Goal: Check status: Check status

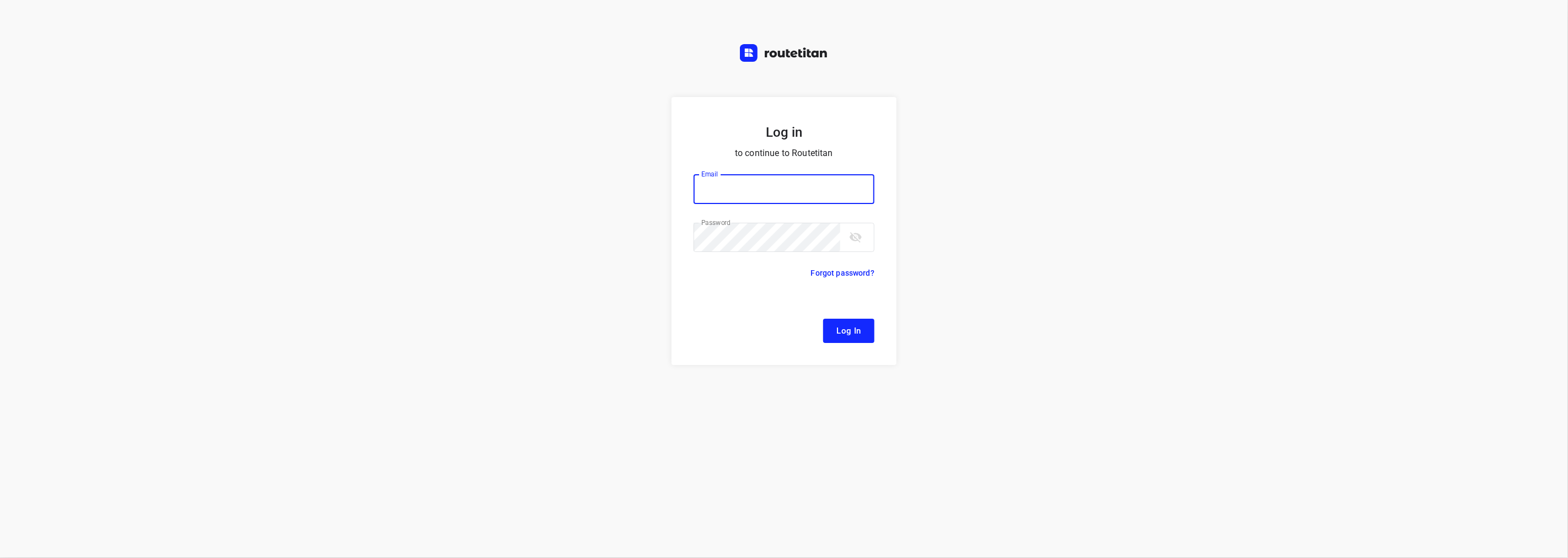
type input "[EMAIL_ADDRESS][DOMAIN_NAME]"
click at [847, 321] on button "Log In" at bounding box center [849, 331] width 52 height 24
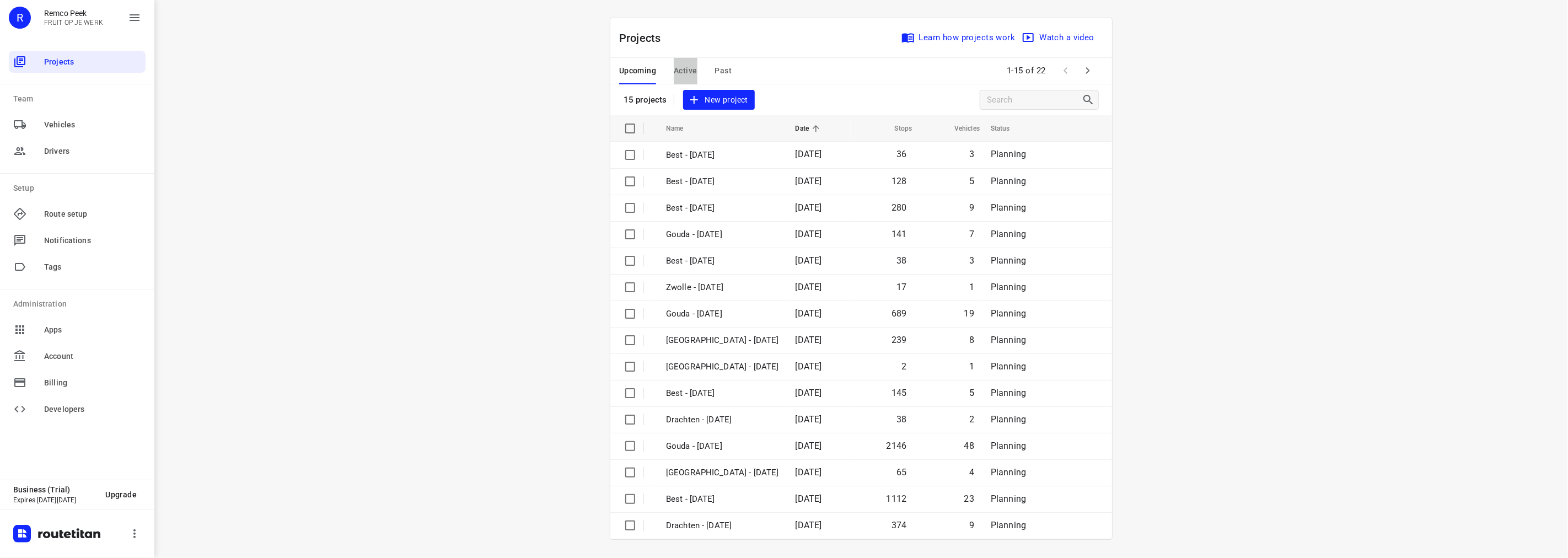
click at [691, 69] on span "Active" at bounding box center [685, 71] width 23 height 14
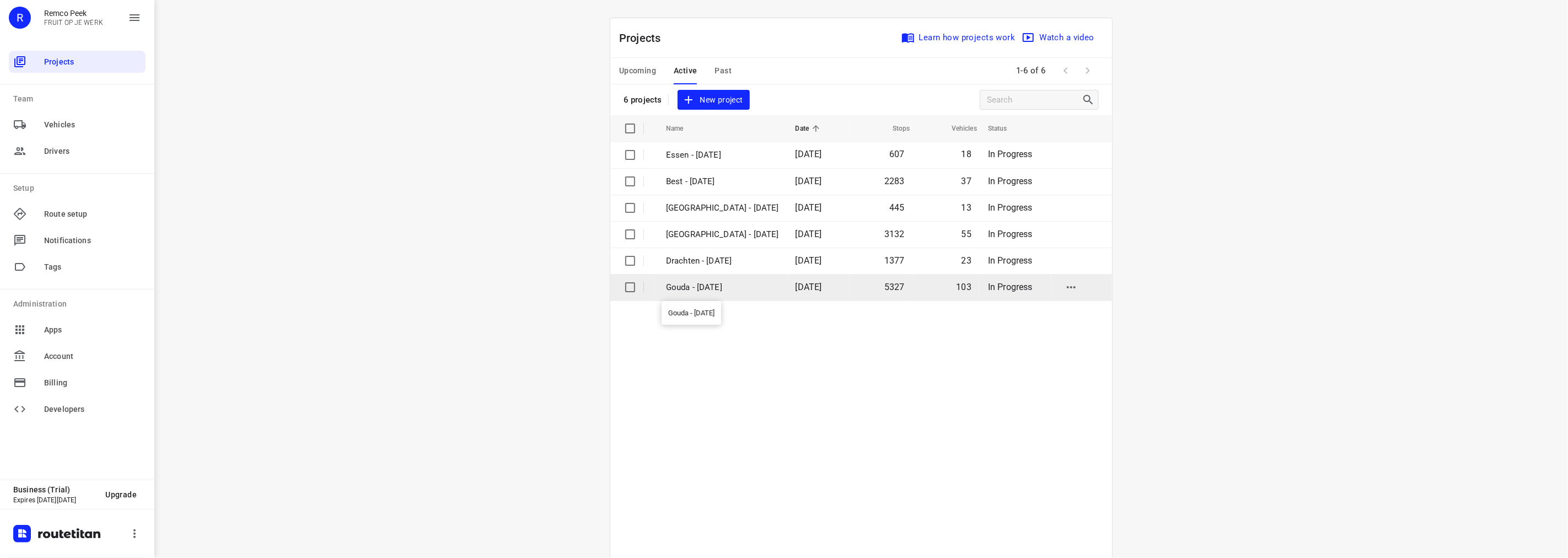
click at [693, 289] on p "Gouda - [DATE]" at bounding box center [723, 287] width 113 height 13
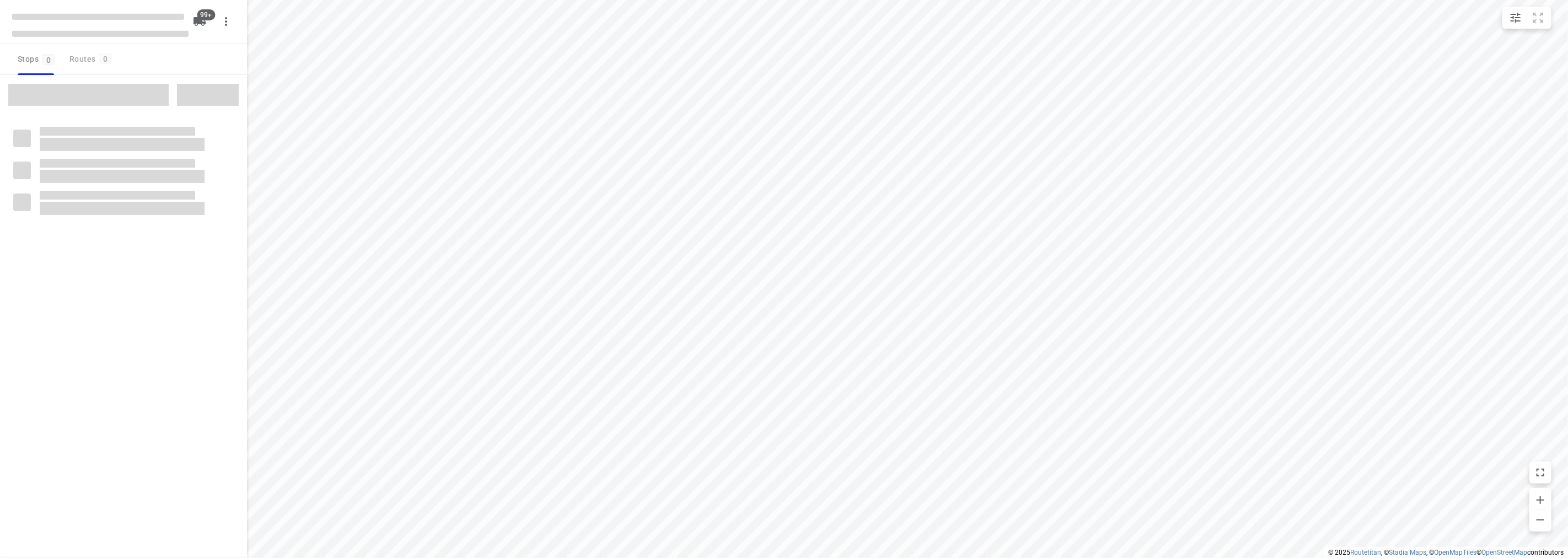
checkbox input "true"
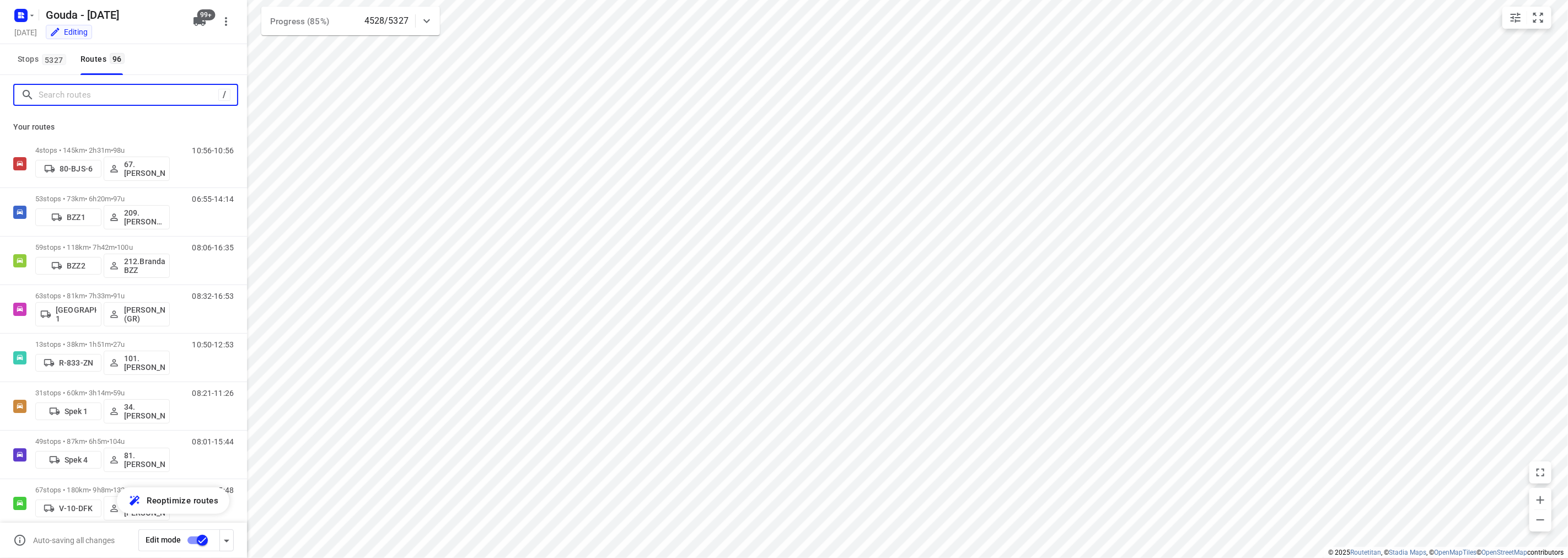
click at [139, 94] on input "Search routes" at bounding box center [128, 94] width 180 height 17
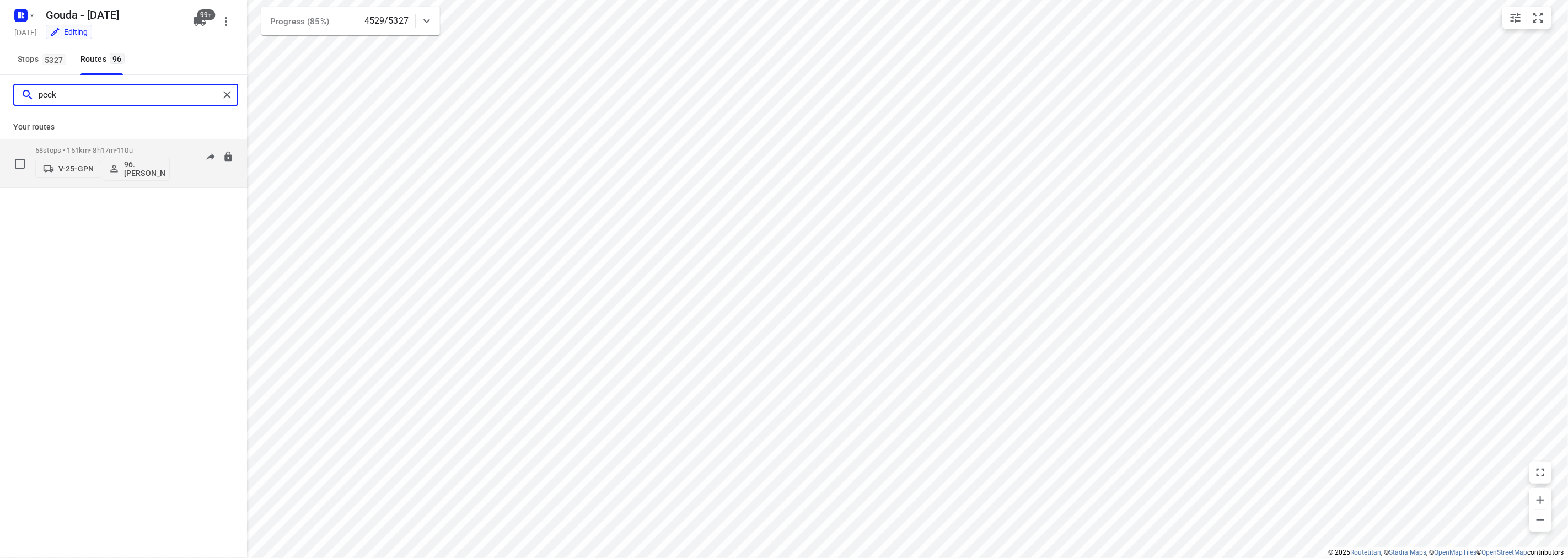
type input "peek"
click at [117, 141] on div "58 stops • 151km • 8h17m • 110u V-25-GPN 96.[PERSON_NAME]" at bounding box center [103, 163] width 134 height 45
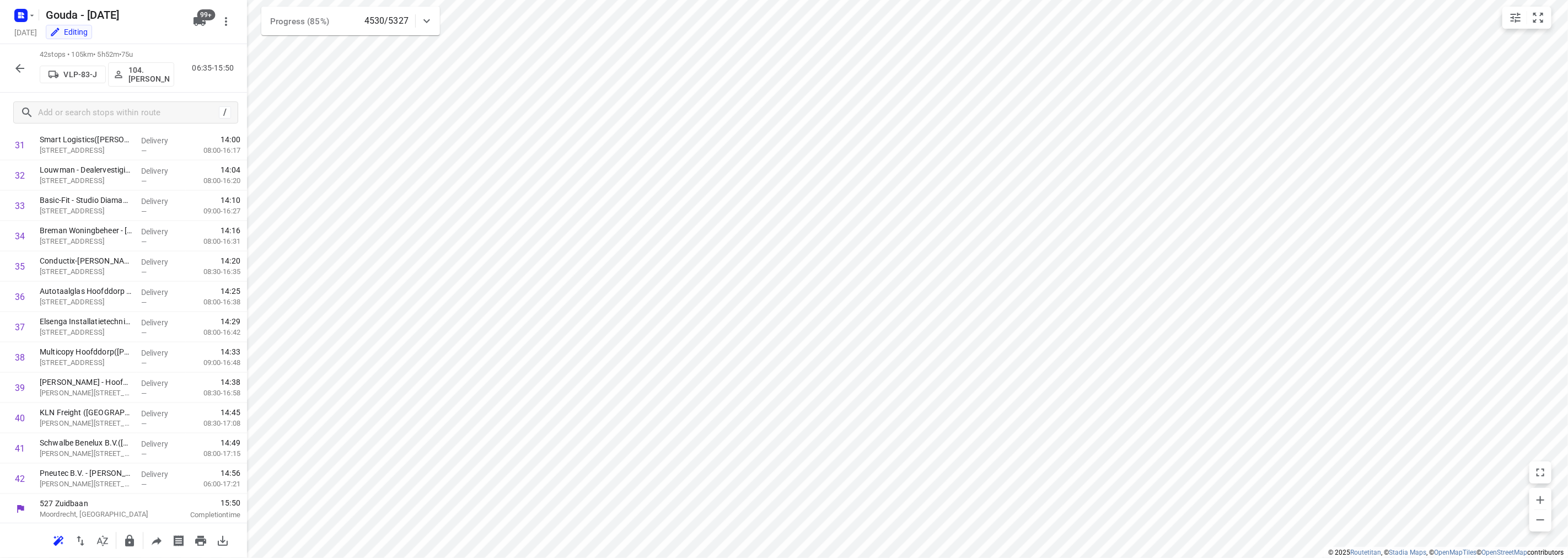
scroll to position [968, 0]
click at [14, 64] on icon "button" at bounding box center [19, 68] width 13 height 13
click at [16, 64] on icon "button" at bounding box center [19, 68] width 13 height 13
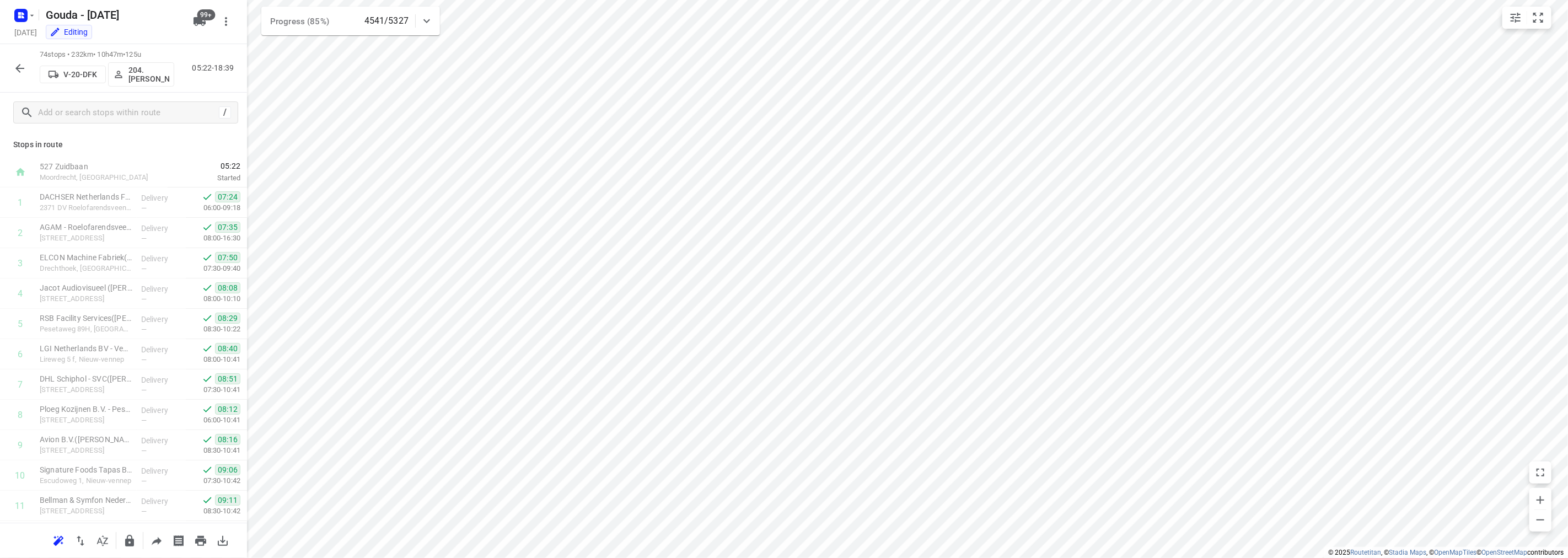
click at [18, 67] on icon "button" at bounding box center [19, 68] width 13 height 13
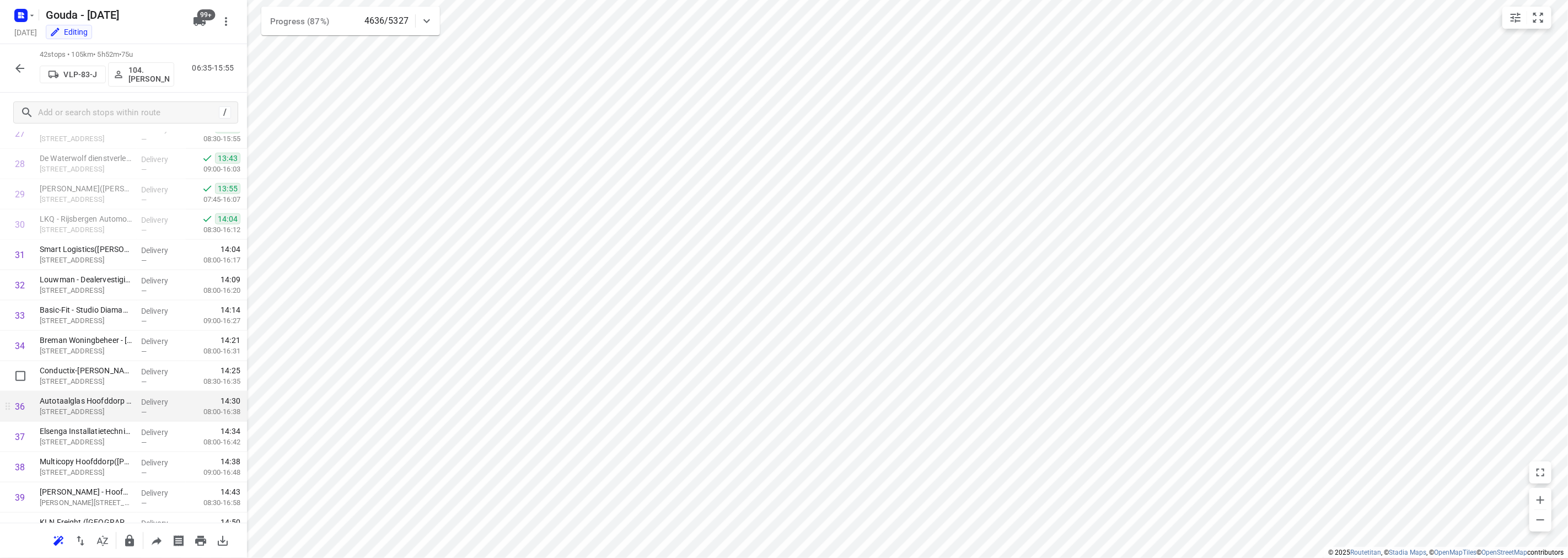
scroll to position [846, 0]
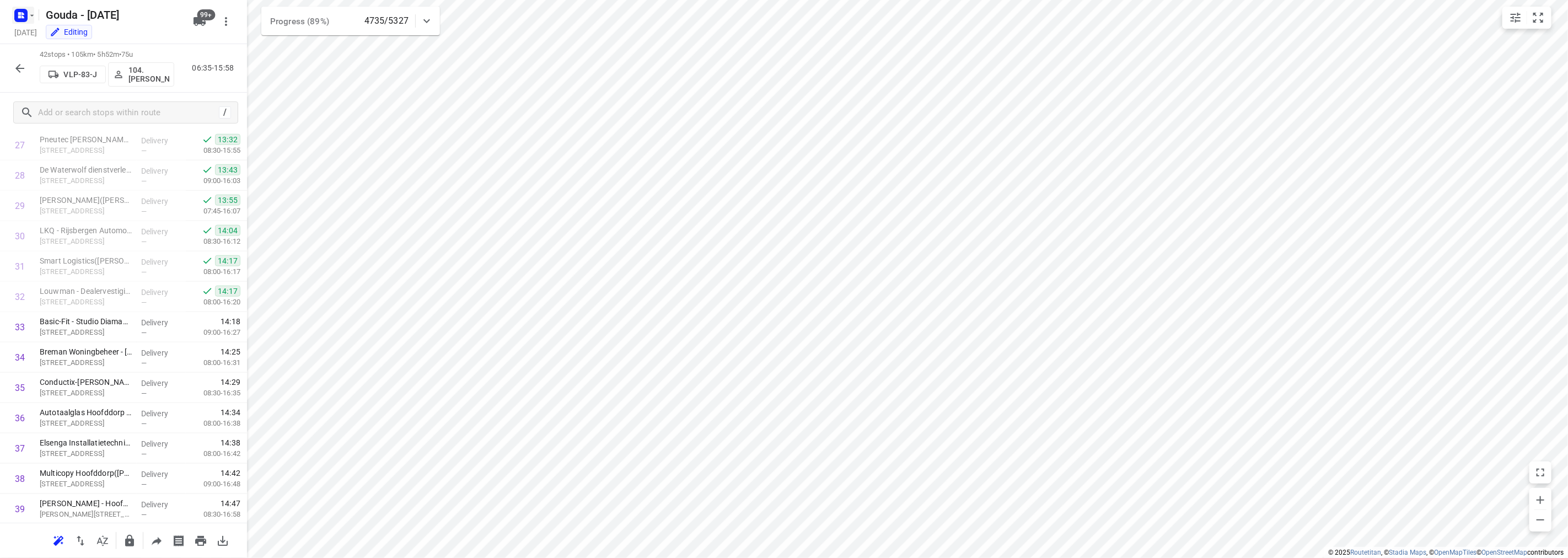
click at [31, 12] on icon "button" at bounding box center [32, 15] width 9 height 9
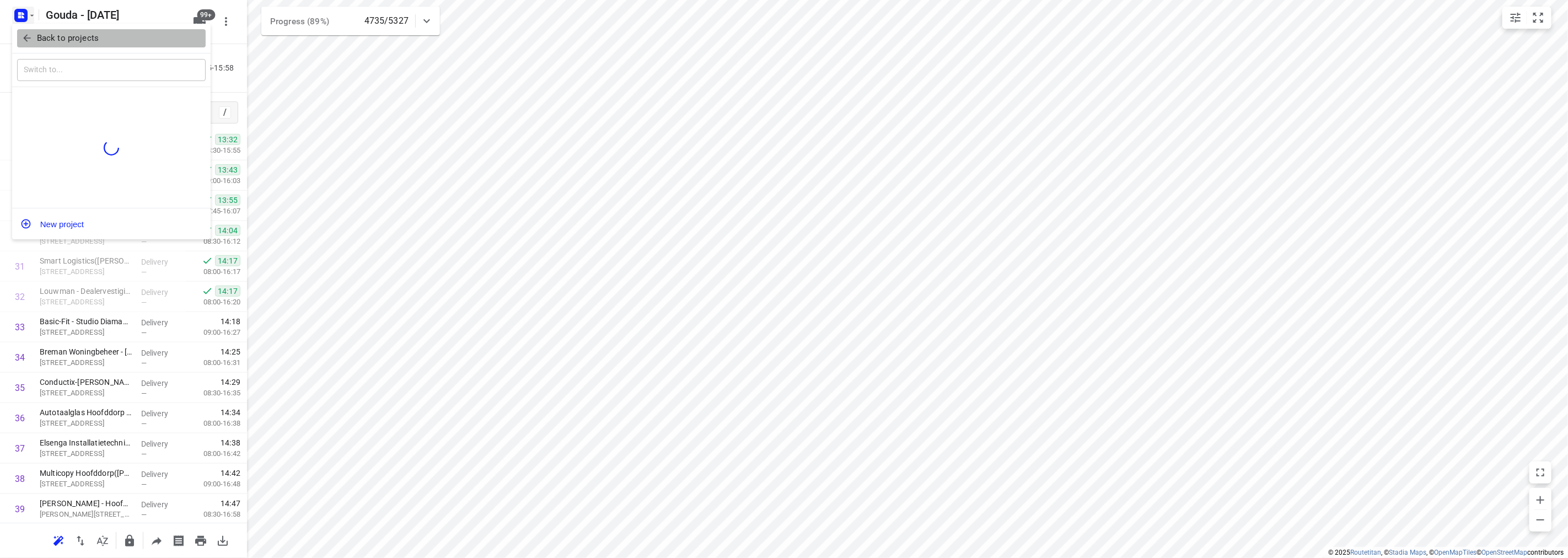
click at [34, 39] on span "Back to projects" at bounding box center [111, 38] width 180 height 13
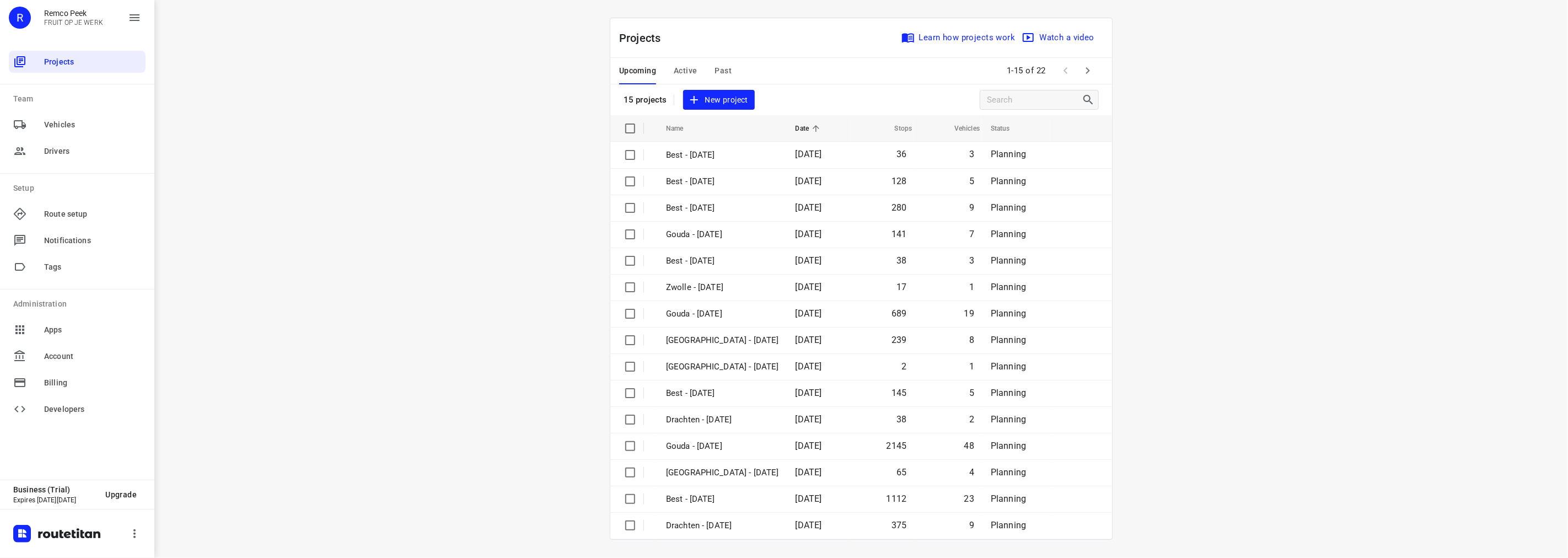
click at [685, 63] on button "Active" at bounding box center [685, 71] width 23 height 26
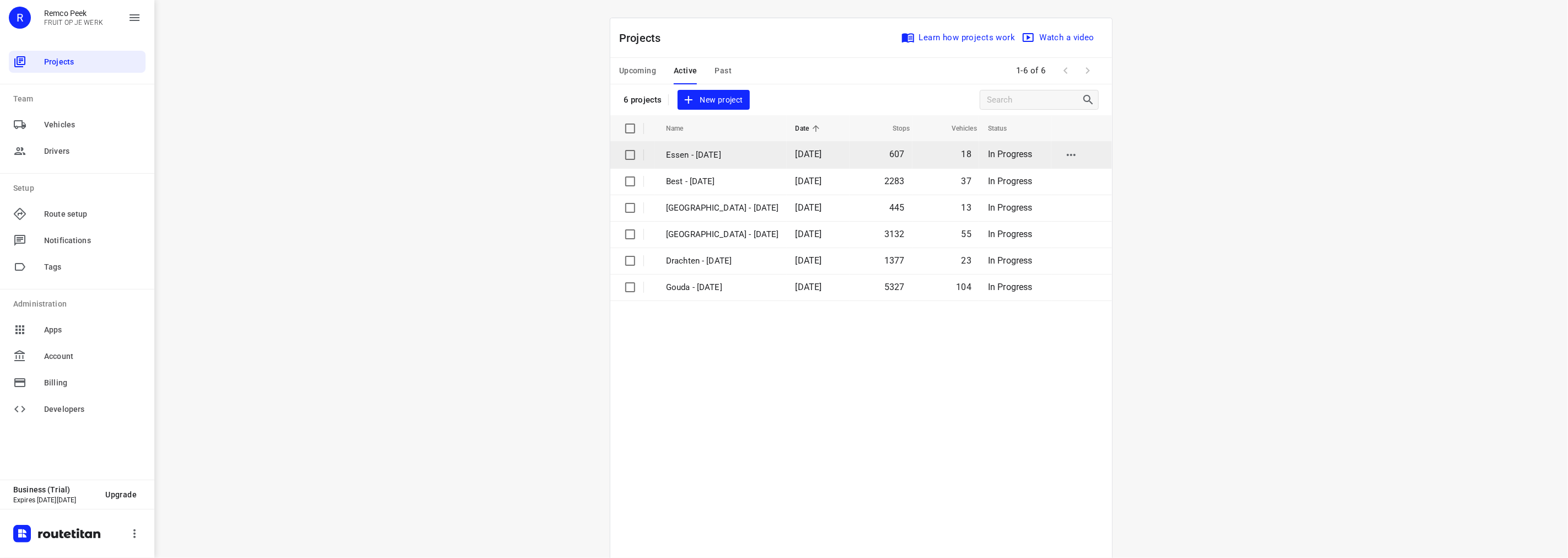
click at [682, 156] on p "Essen - [DATE]" at bounding box center [723, 155] width 113 height 13
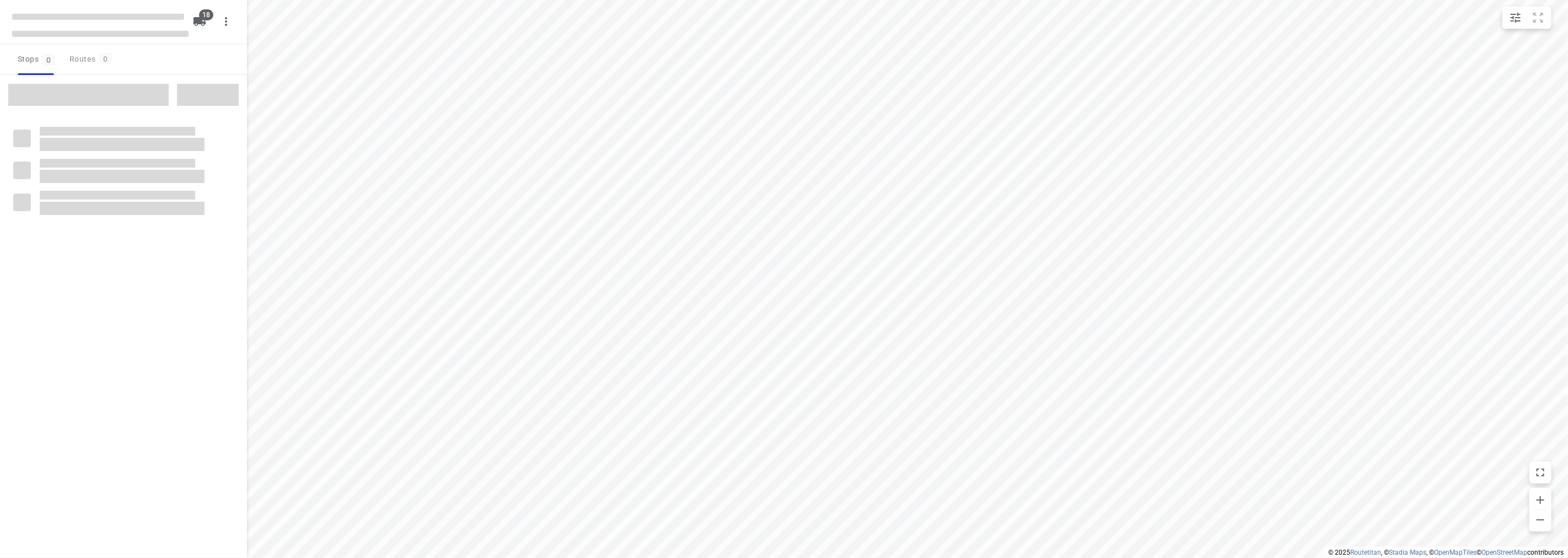
checkbox input "true"
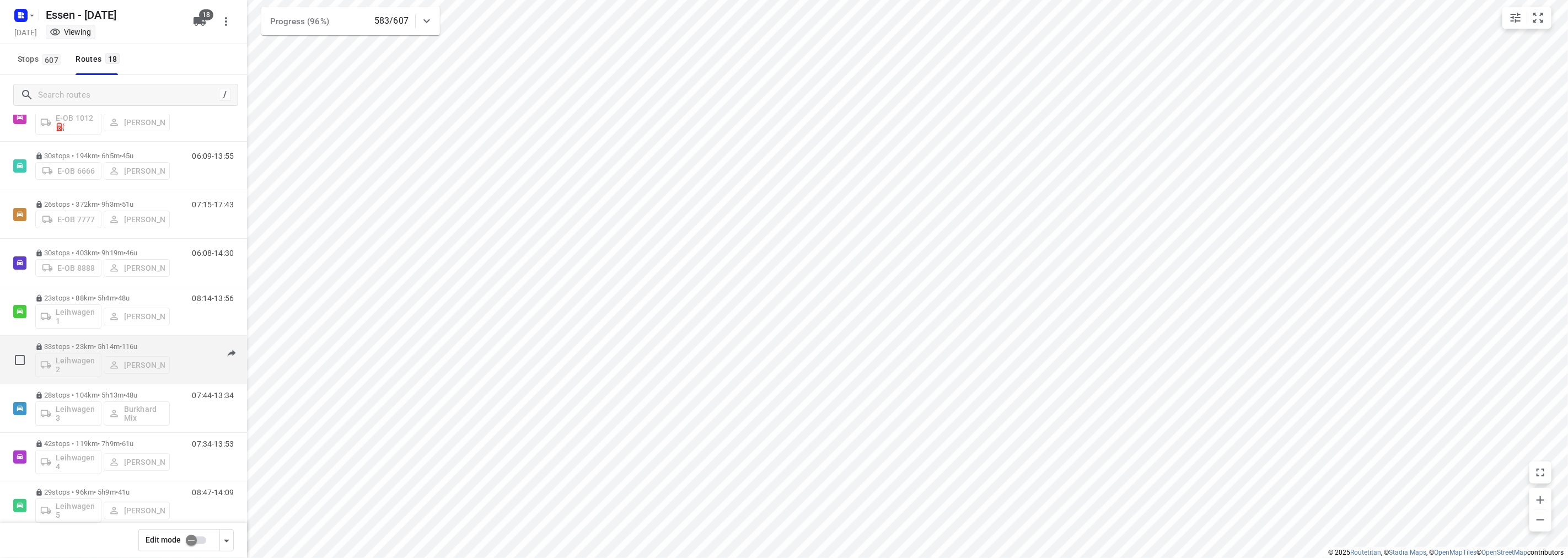
scroll to position [134, 0]
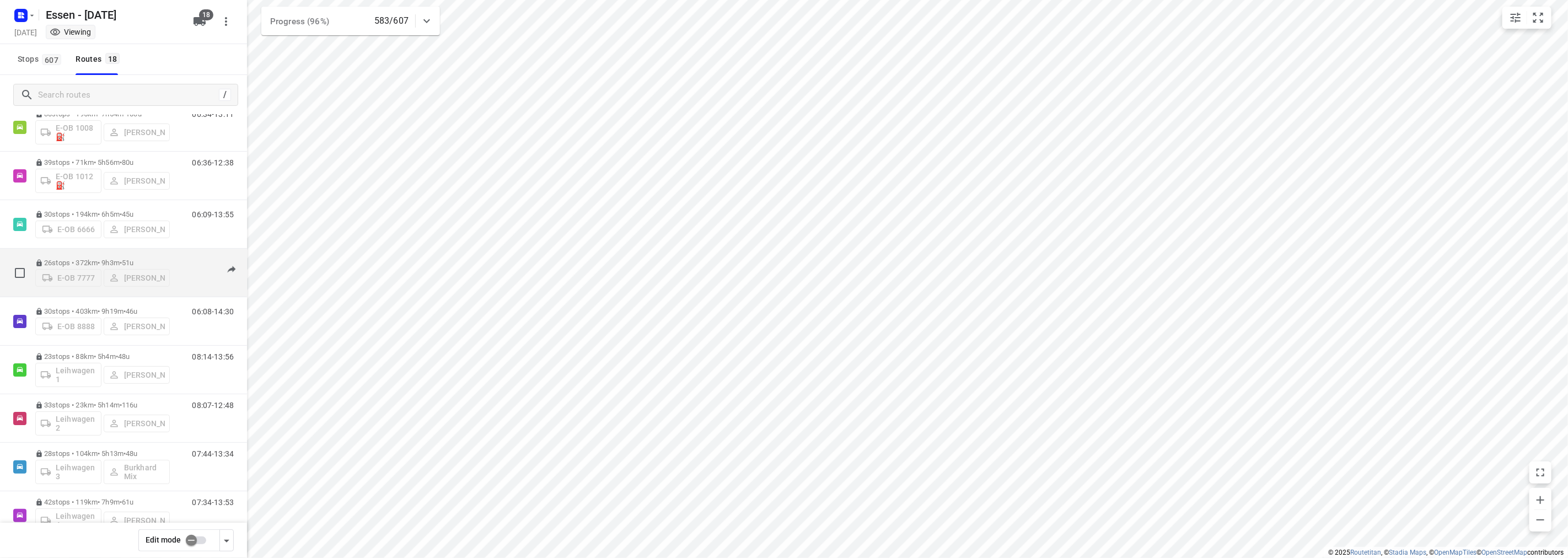
click at [142, 253] on div "26 stops • 372km • 9h3m • 51u E-OB 7777 [PERSON_NAME]" at bounding box center [103, 273] width 134 height 39
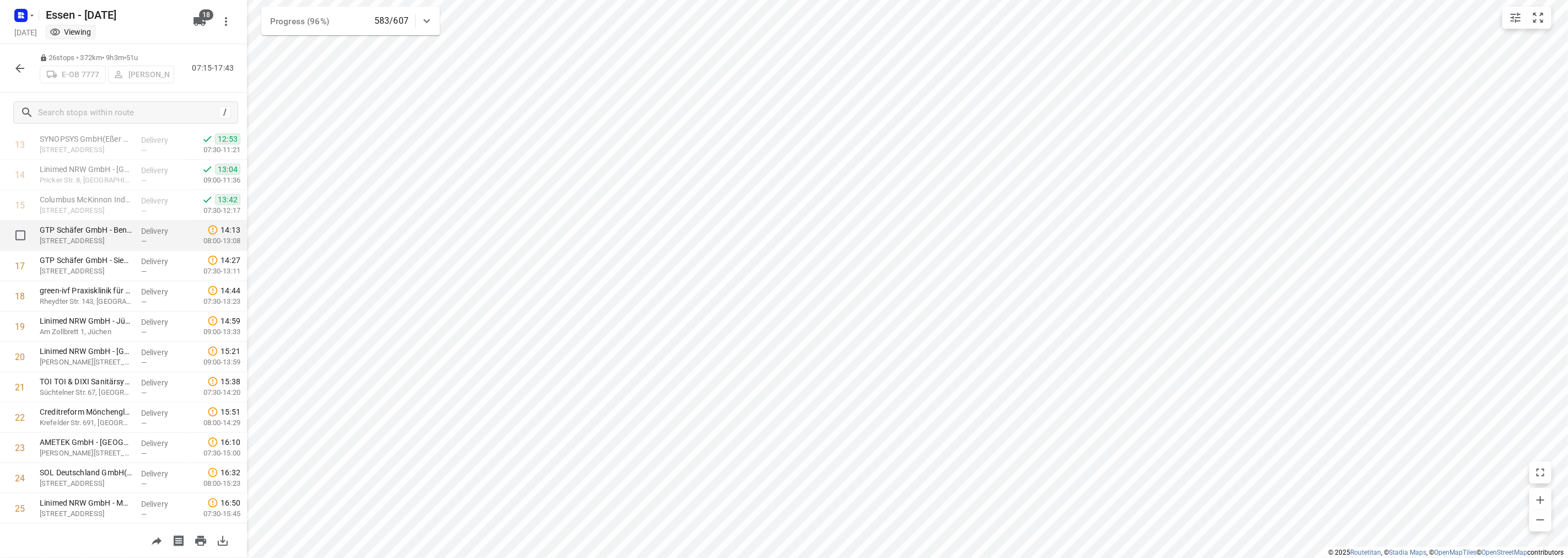
scroll to position [483, 0]
click at [26, 64] on icon "button" at bounding box center [19, 68] width 13 height 13
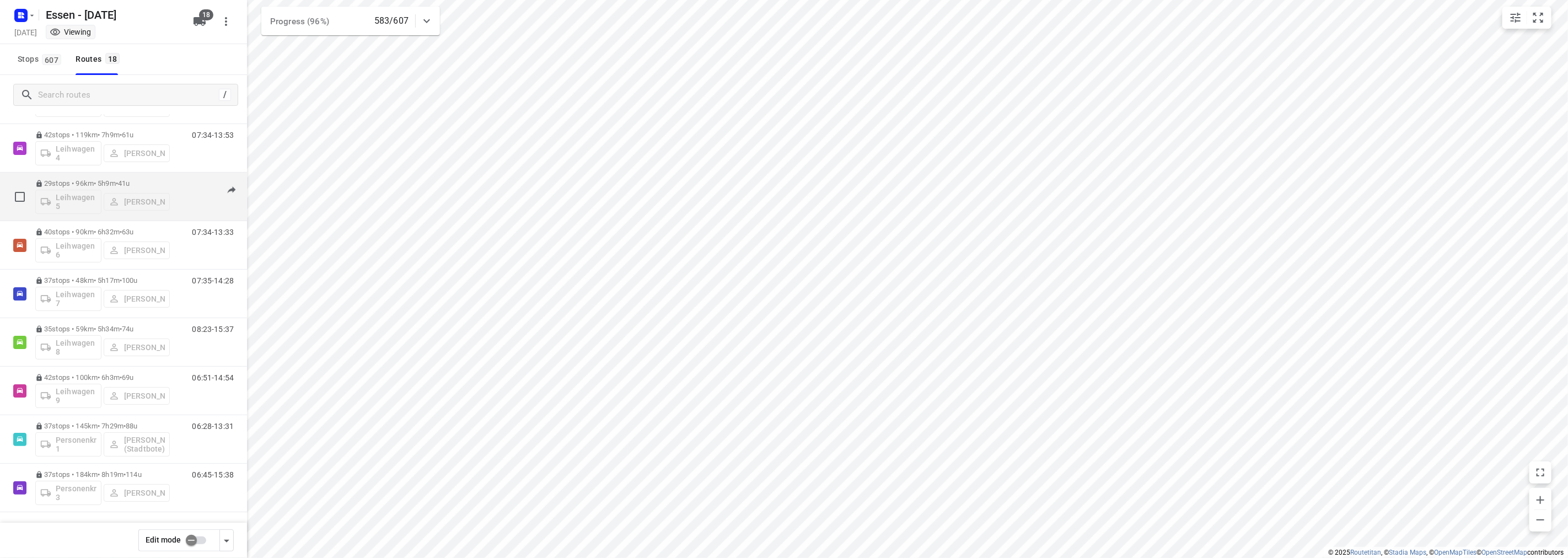
scroll to position [0, 0]
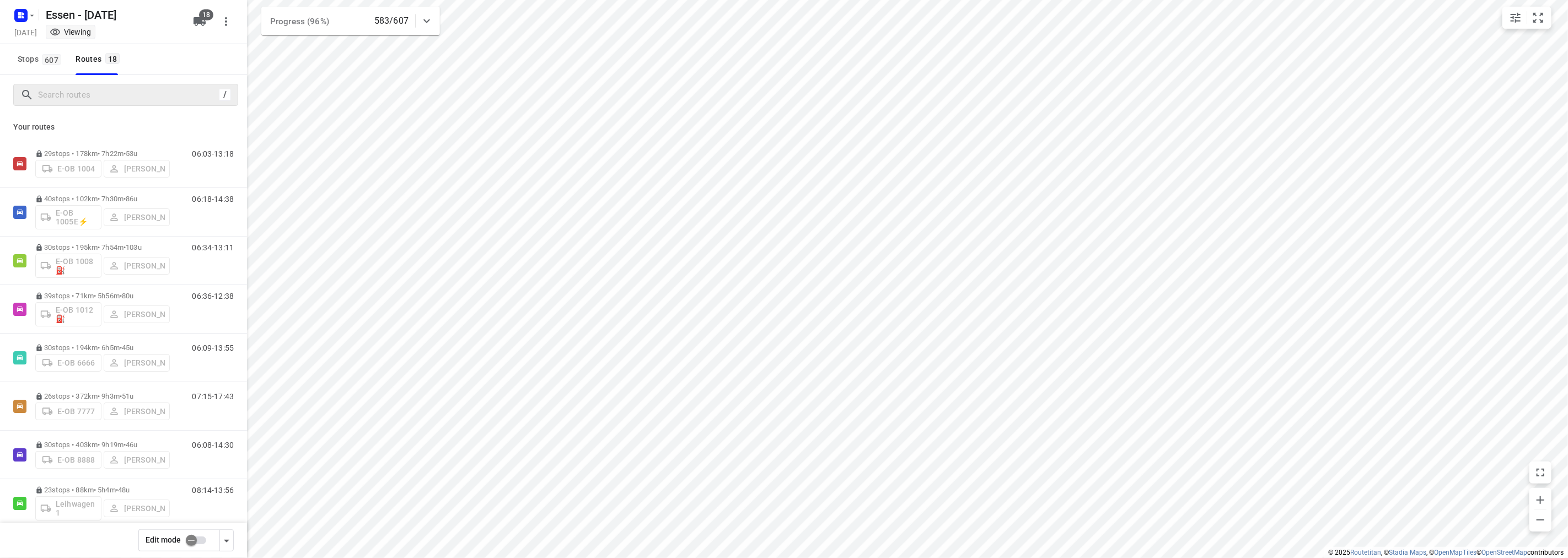
click at [118, 103] on div "/" at bounding box center [125, 94] width 225 height 22
click at [148, 94] on input "Search routes" at bounding box center [138, 94] width 198 height 17
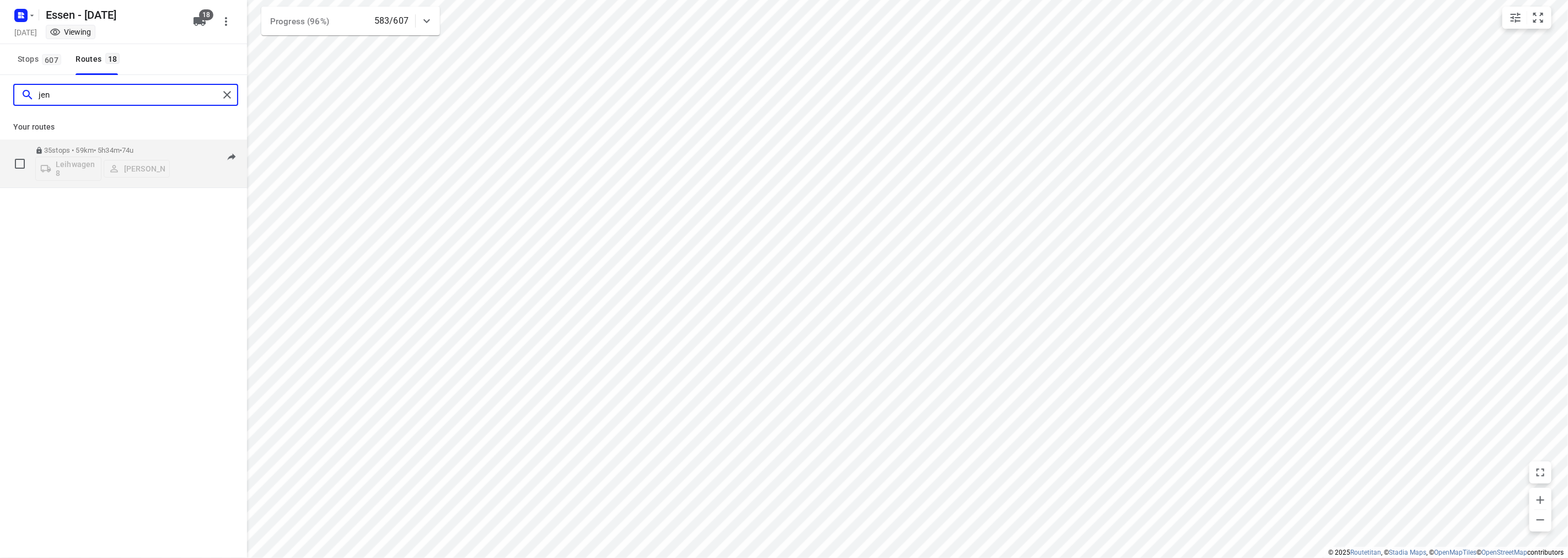
type input "jen"
click at [122, 147] on p "35 stops • 59km • 5h34m • 74u" at bounding box center [103, 150] width 134 height 8
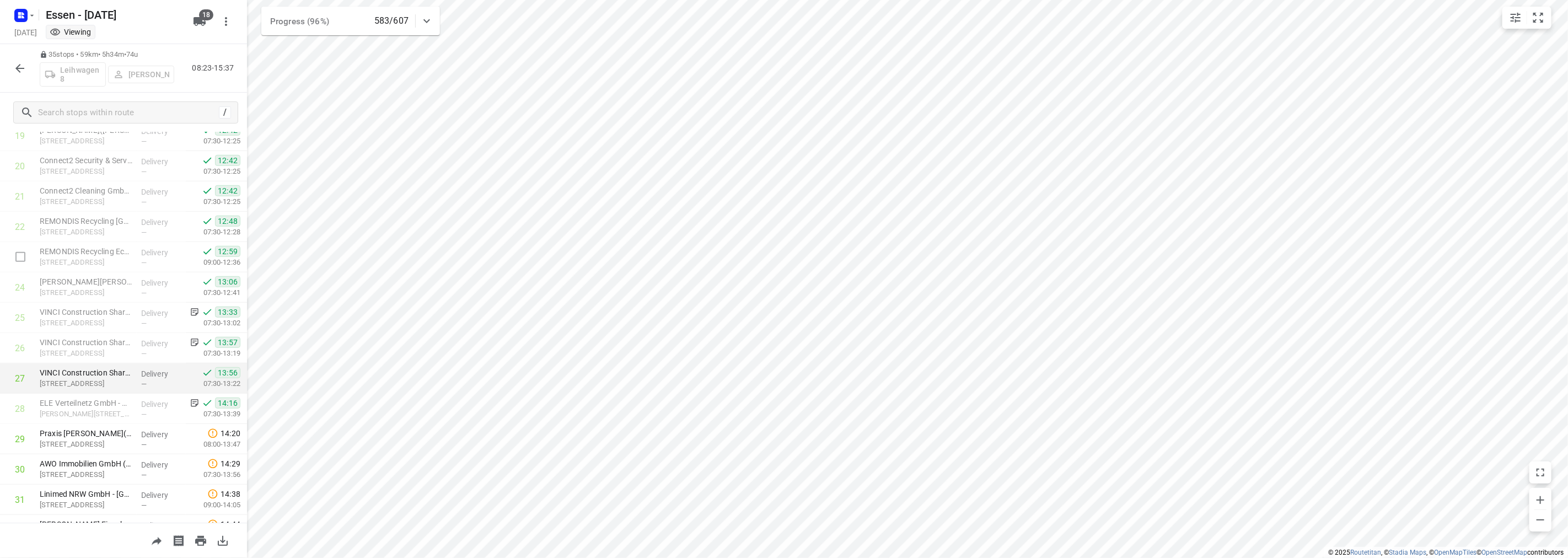
scroll to position [756, 0]
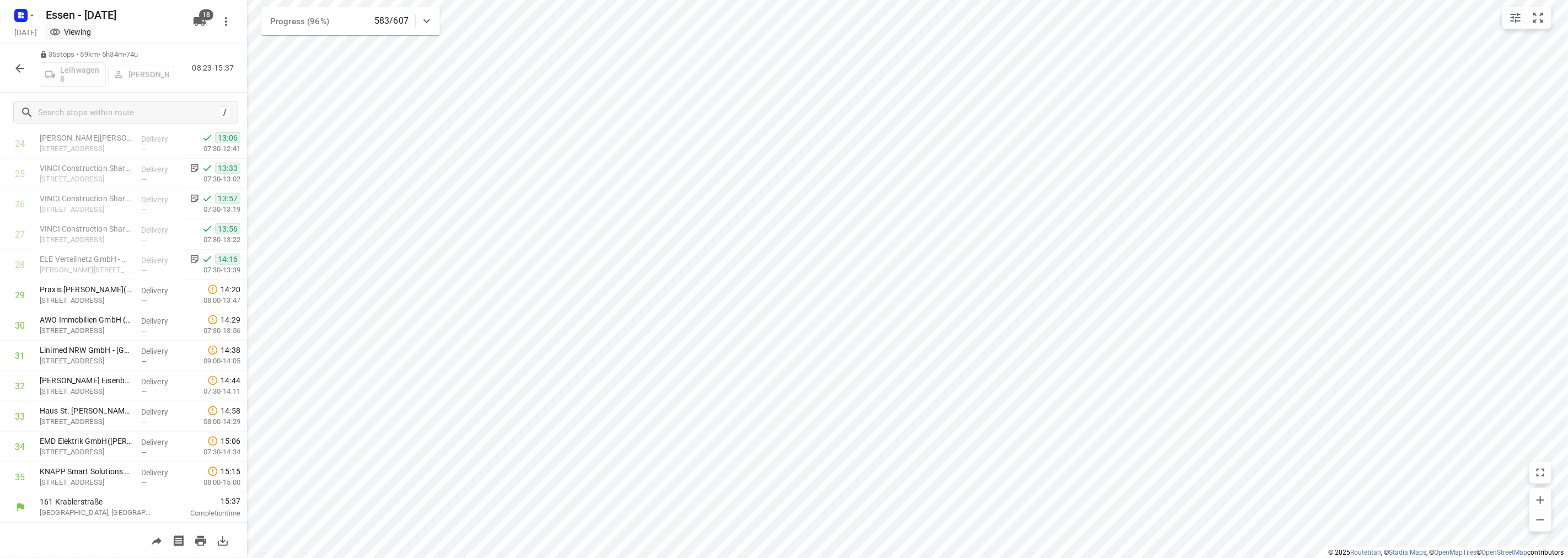
click at [23, 65] on icon "button" at bounding box center [19, 68] width 13 height 13
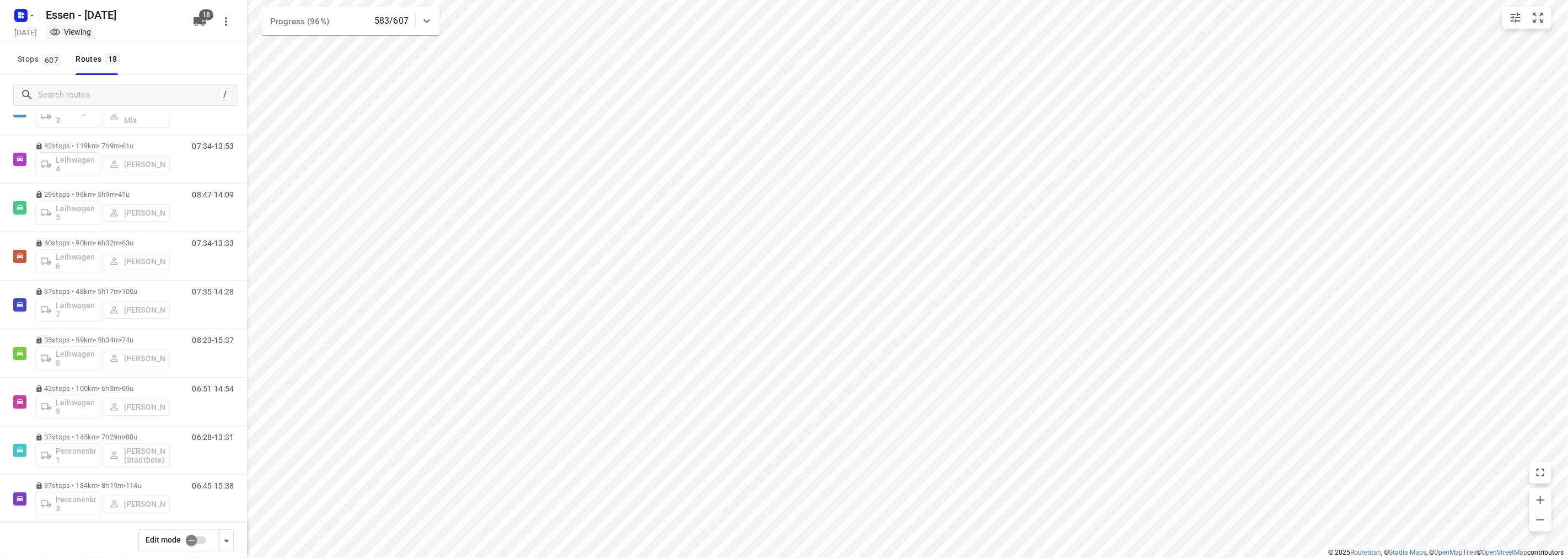
scroll to position [0, 0]
click at [25, 11] on rect "button" at bounding box center [20, 15] width 13 height 13
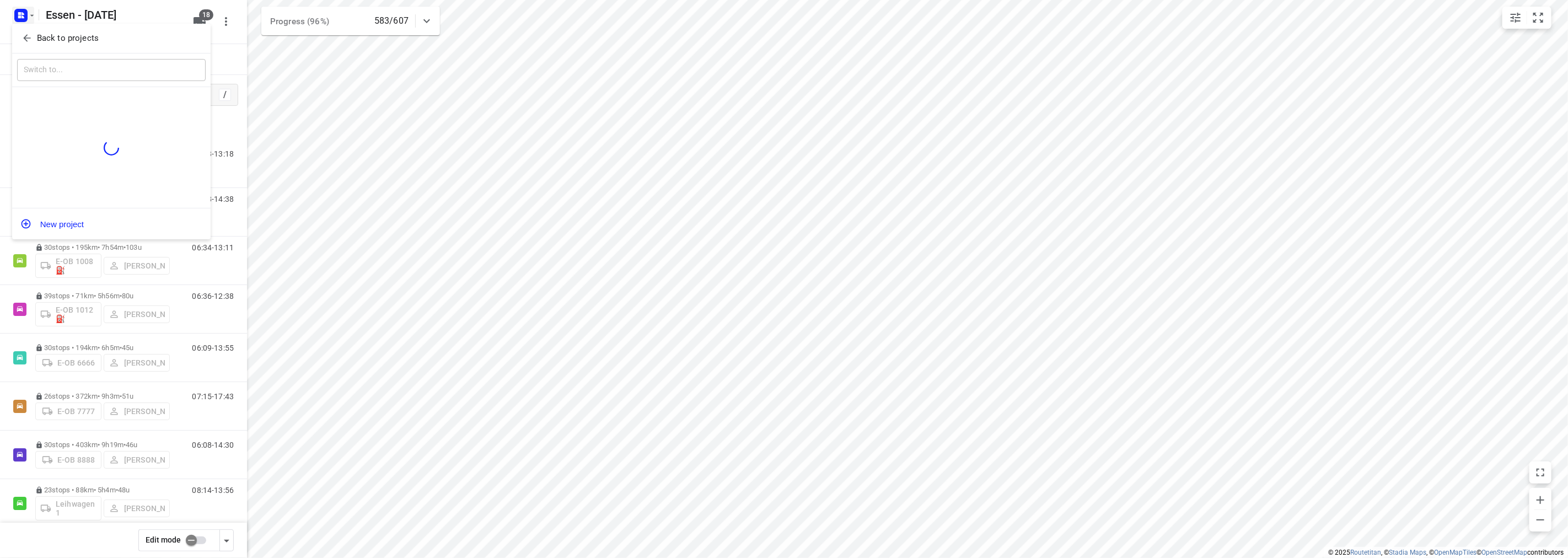
click at [33, 43] on span "Back to projects" at bounding box center [111, 38] width 180 height 13
